Goal: Task Accomplishment & Management: Use online tool/utility

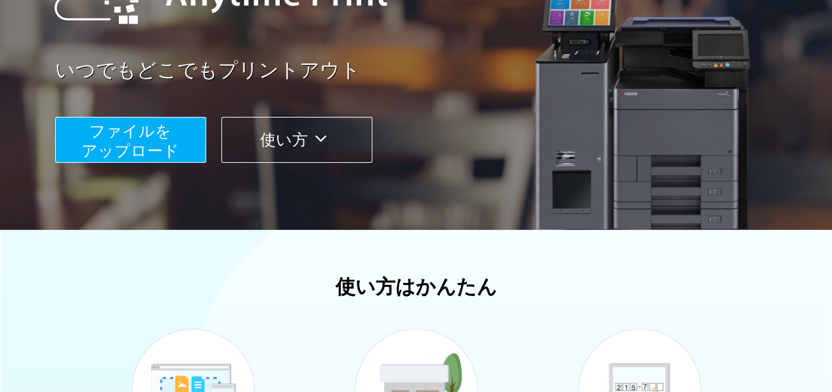
click at [132, 152] on span "ファイルを ​​アップロード" at bounding box center [130, 140] width 98 height 37
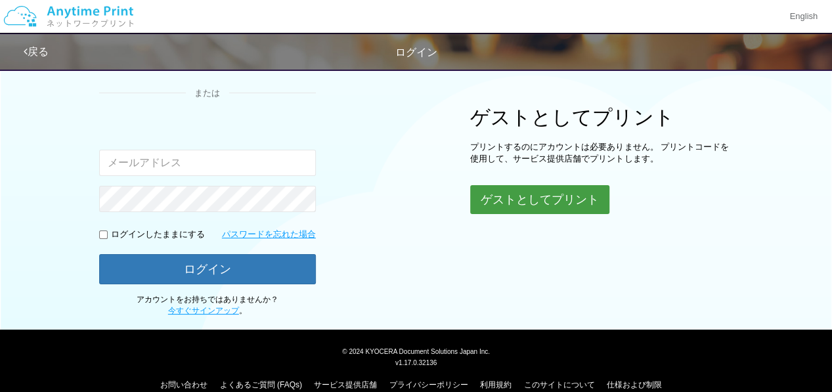
click at [533, 193] on button "ゲストとしてプリント" at bounding box center [539, 199] width 139 height 29
click at [536, 192] on button "ゲストとしてプリント" at bounding box center [539, 199] width 139 height 29
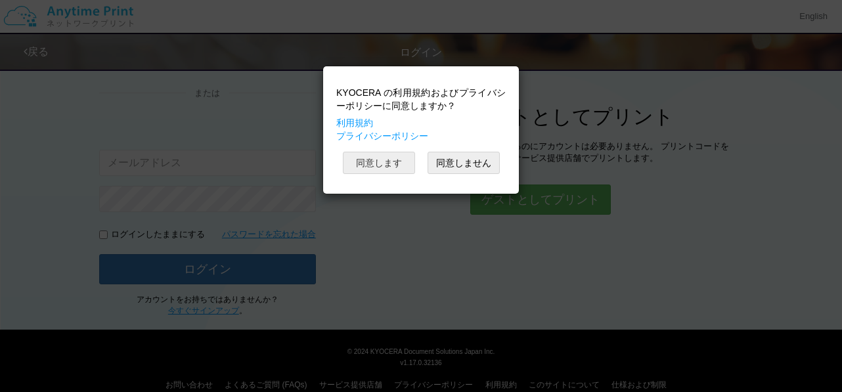
click at [382, 161] on button "同意します" at bounding box center [379, 163] width 72 height 22
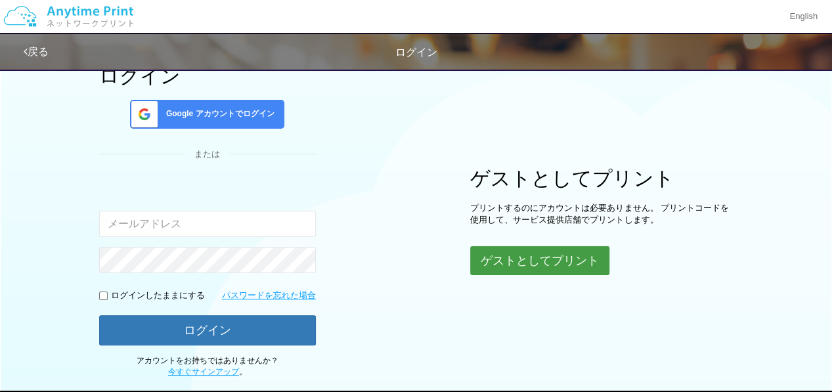
scroll to position [0, 0]
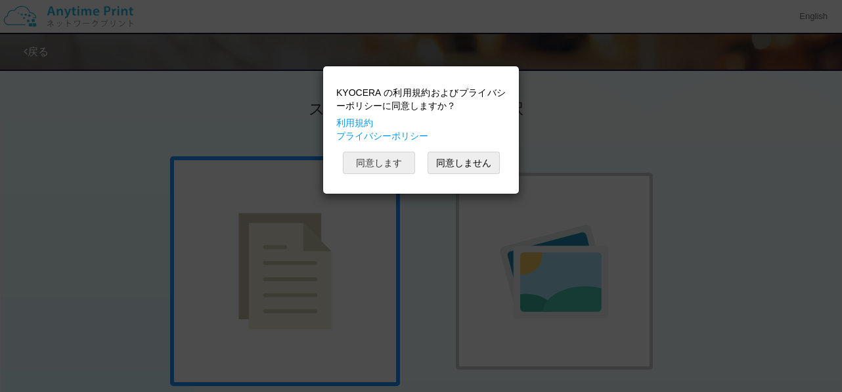
click at [368, 159] on button "同意します" at bounding box center [379, 163] width 72 height 22
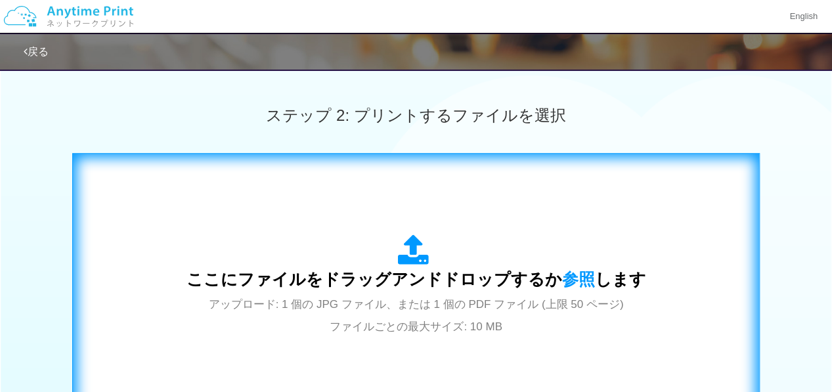
scroll to position [394, 0]
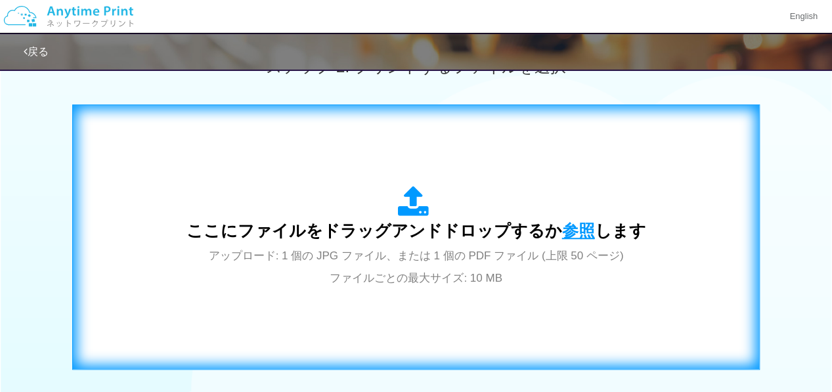
click at [569, 233] on span "参照" at bounding box center [578, 230] width 33 height 18
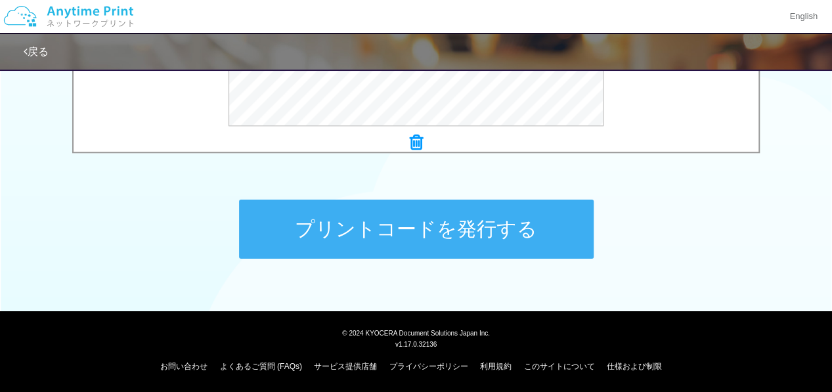
scroll to position [212, 0]
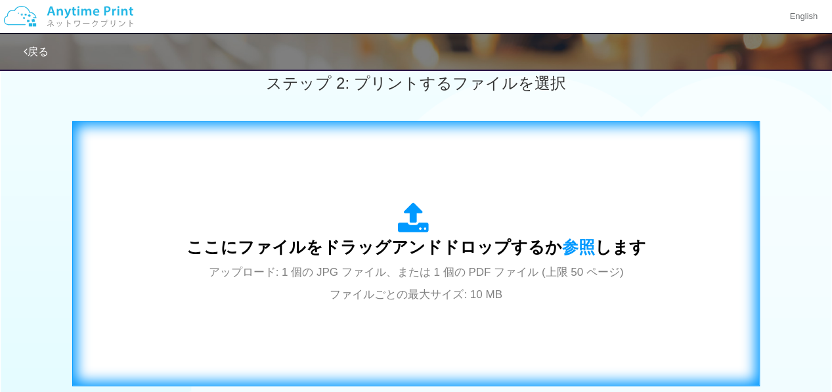
scroll to position [394, 0]
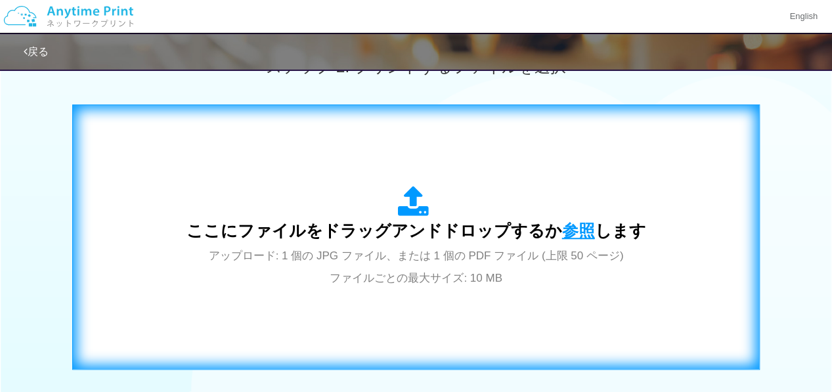
click at [571, 227] on span "参照" at bounding box center [578, 230] width 33 height 18
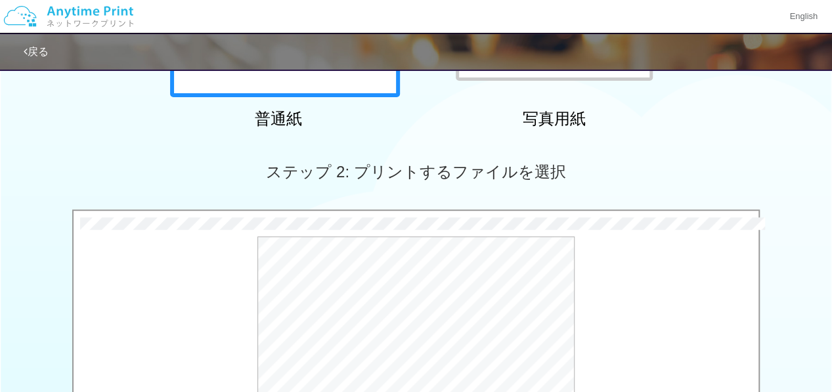
scroll to position [131, 0]
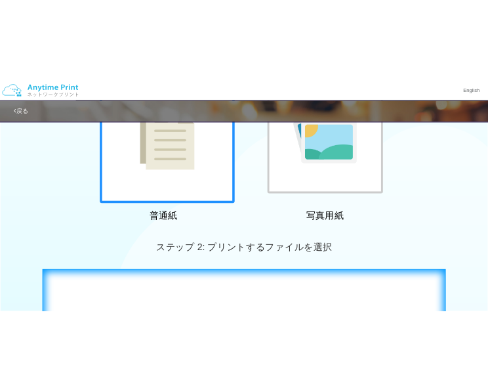
scroll to position [394, 0]
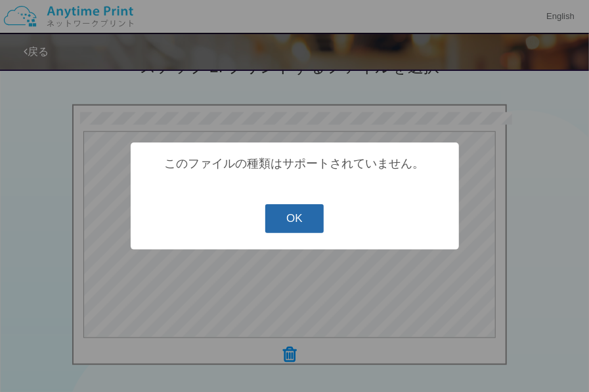
click at [297, 217] on button "OK" at bounding box center [294, 218] width 58 height 29
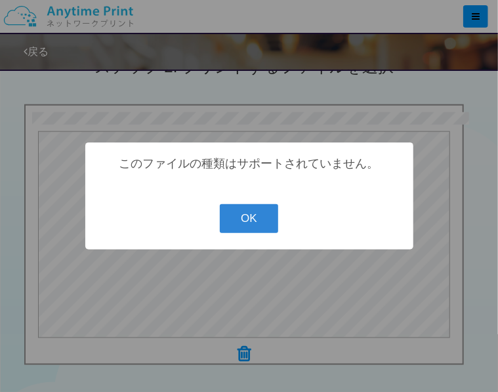
click at [260, 205] on div "? ! i このファイルの種類はサポートされていません。 OK Cancel ×" at bounding box center [249, 195] width 328 height 107
click at [259, 233] on button "OK" at bounding box center [249, 218] width 58 height 29
click at [238, 213] on button "OK" at bounding box center [249, 218] width 58 height 29
